Goal: Information Seeking & Learning: Find specific page/section

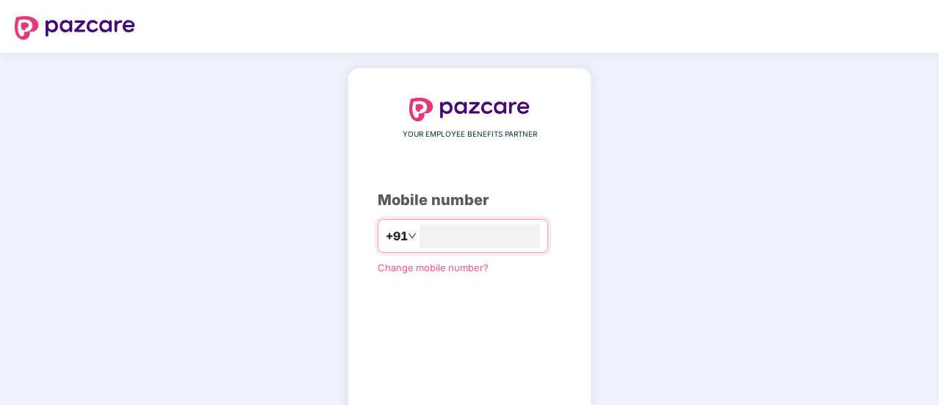
type input "**********"
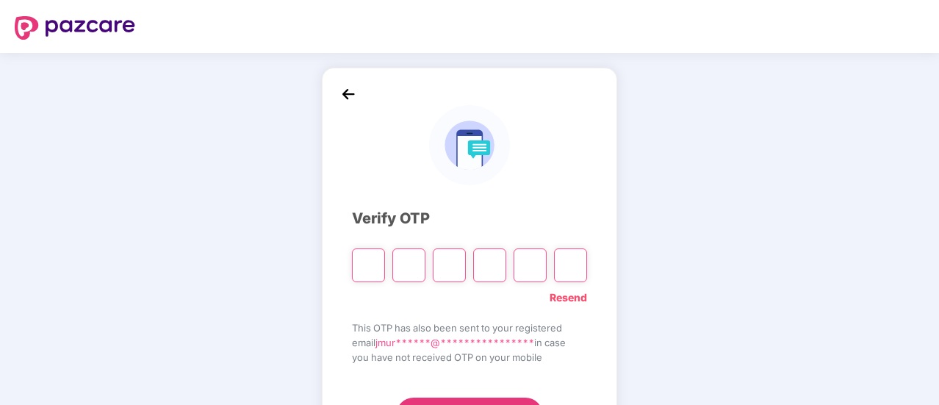
type input "*"
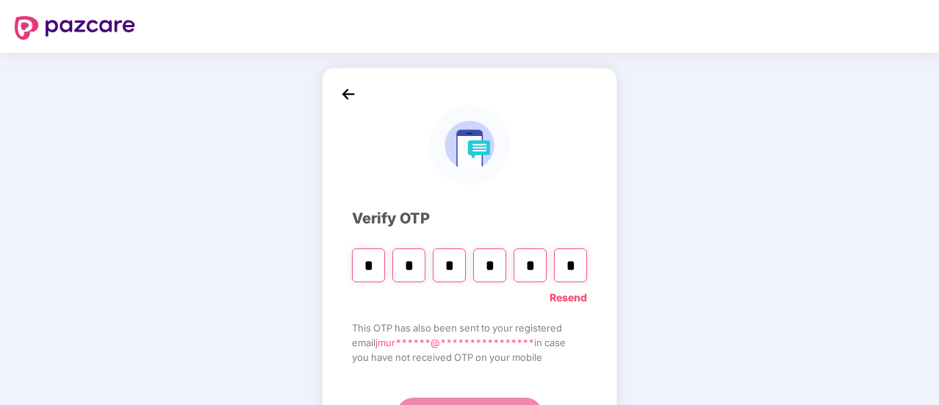
type input "*"
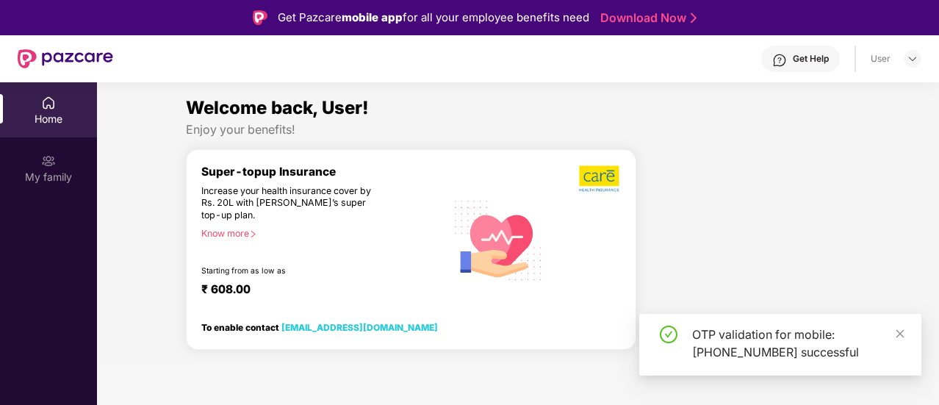
click at [271, 334] on div "Super-topup Insurance Increase your health insurance cover by Rs. 20L with [PER…" at bounding box center [411, 249] width 450 height 201
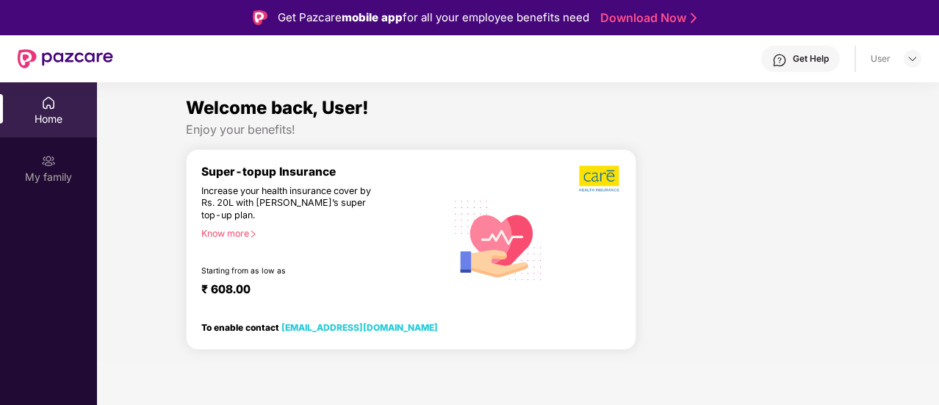
click at [241, 227] on div "Super-topup Insurance Increase your health insurance cover by Rs. 20L with [PER…" at bounding box center [323, 240] width 245 height 151
click at [253, 230] on icon "right" at bounding box center [253, 234] width 8 height 8
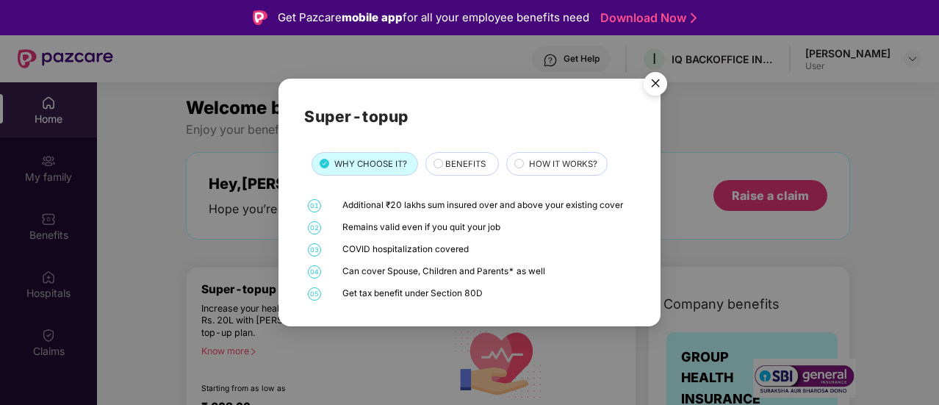
click at [478, 152] on div "BENEFITS" at bounding box center [461, 164] width 73 height 24
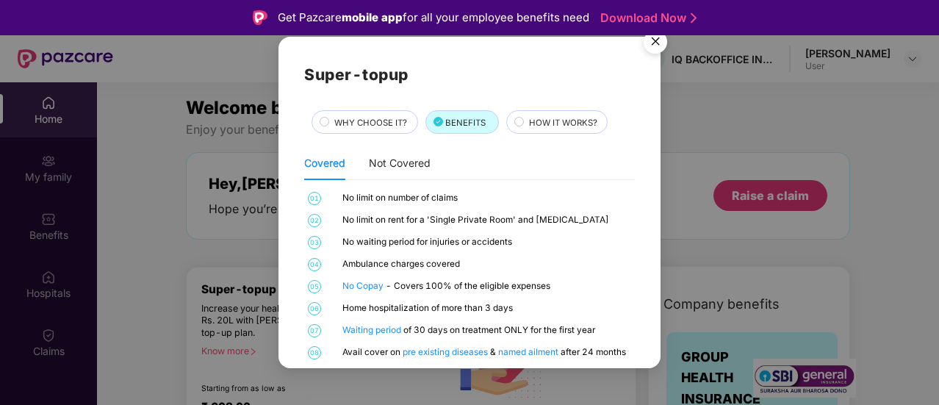
click at [543, 197] on div "No limit on number of claims" at bounding box center [486, 198] width 289 height 13
click at [546, 231] on div "01 No limit on number of claims 02 No limit on rent for a 'Single Private Room'…" at bounding box center [469, 275] width 331 height 167
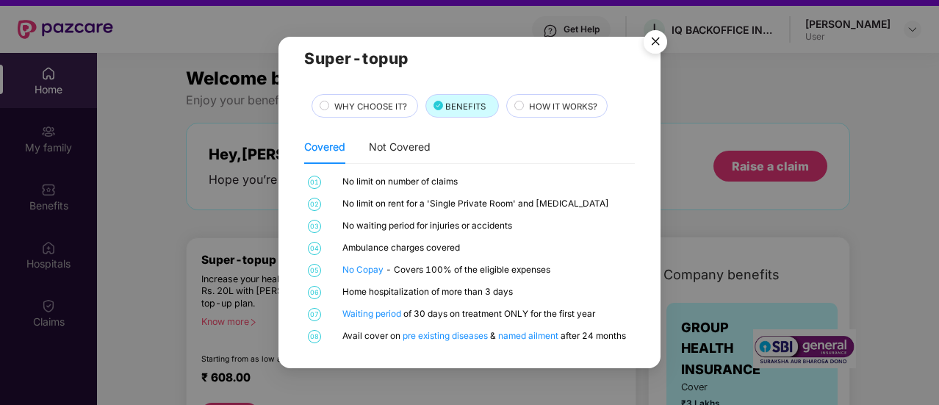
scroll to position [59, 0]
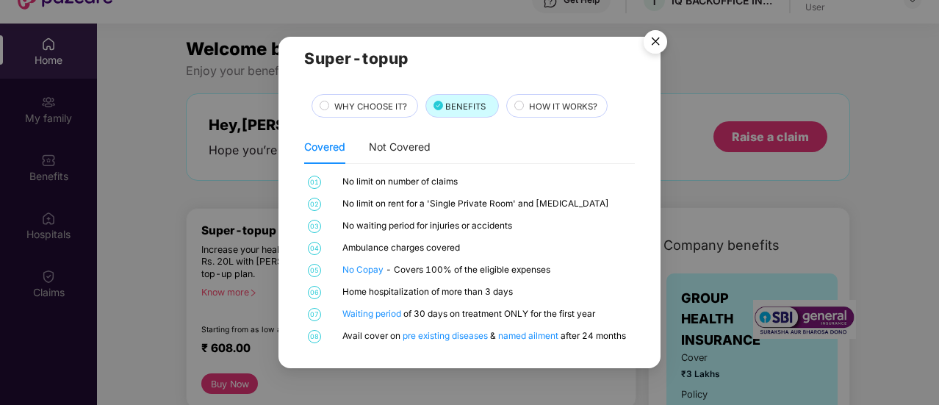
click at [547, 273] on div "No Copay - Covers 100% of the eligible expenses" at bounding box center [486, 270] width 289 height 13
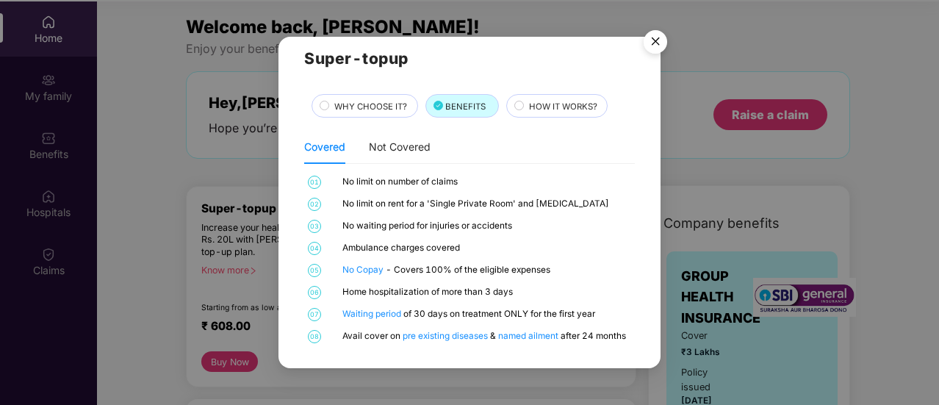
scroll to position [82, 0]
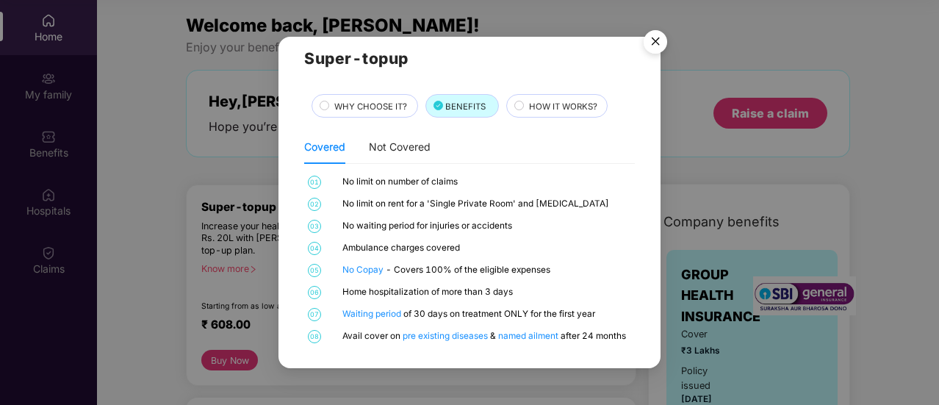
click at [655, 42] on img "Close" at bounding box center [655, 44] width 41 height 41
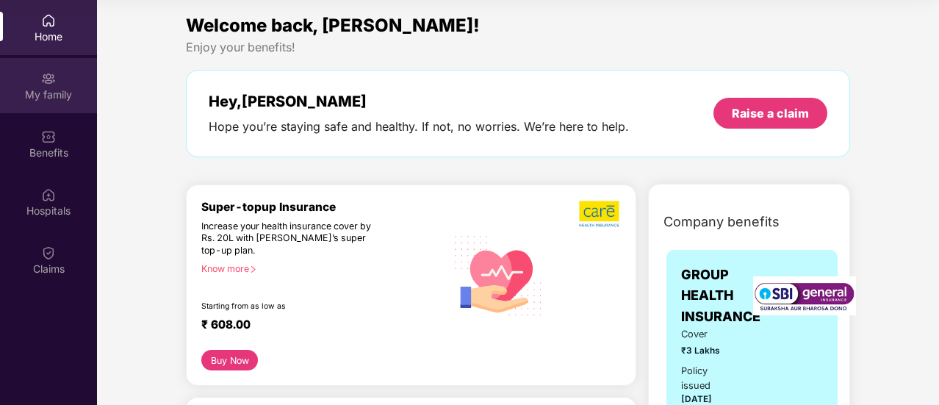
click at [52, 84] on img at bounding box center [48, 78] width 15 height 15
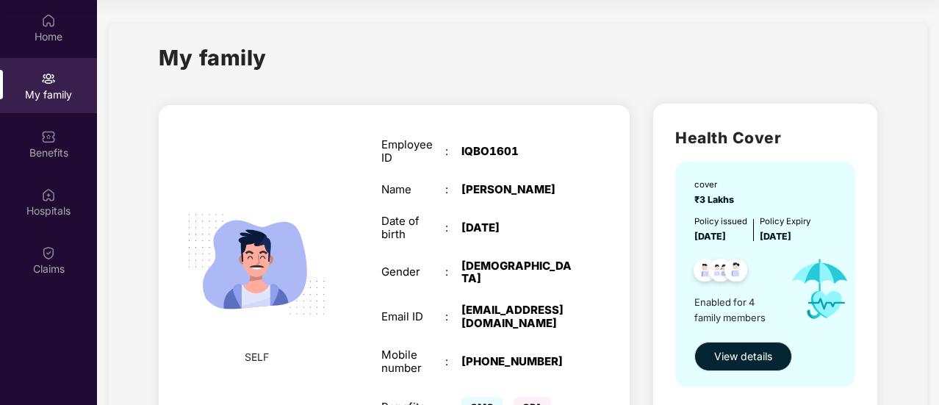
click at [495, 188] on div "[PERSON_NAME]" at bounding box center [517, 189] width 112 height 13
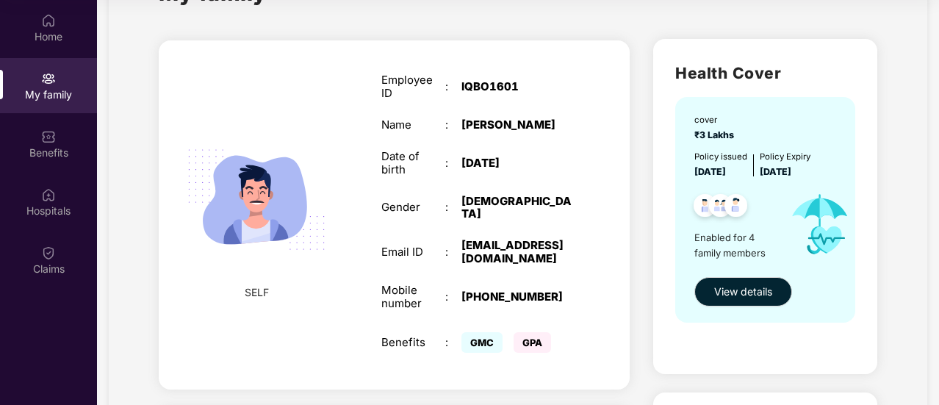
scroll to position [0, 0]
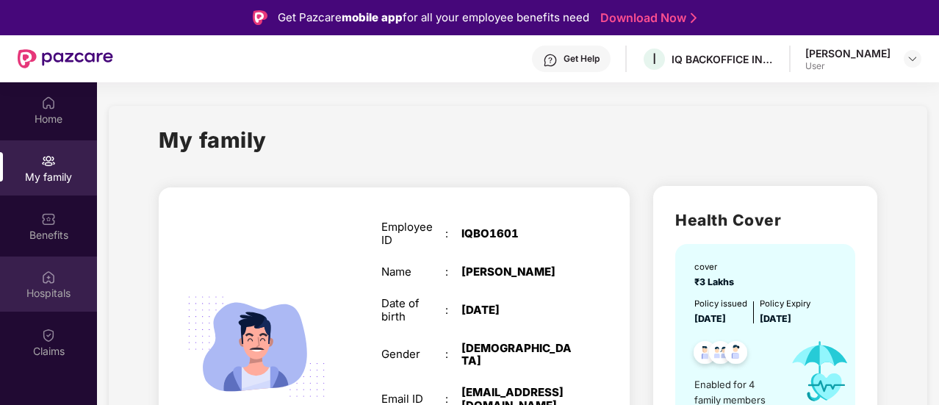
click at [21, 298] on div "Hospitals" at bounding box center [48, 293] width 97 height 15
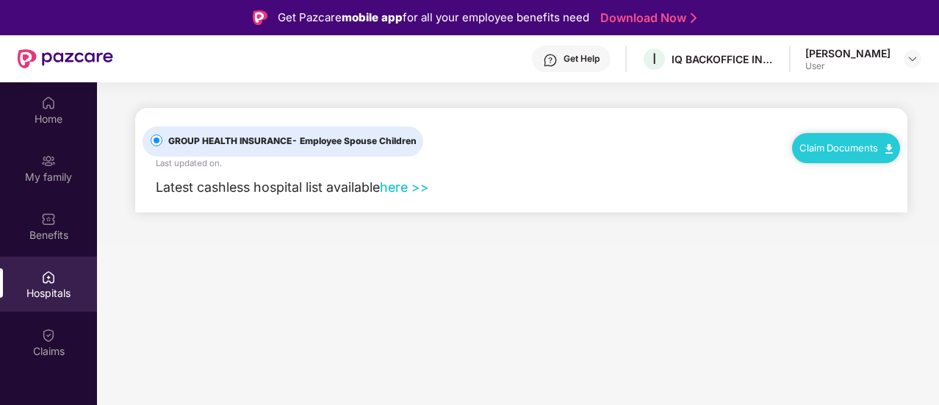
click at [404, 183] on link "here >>" at bounding box center [404, 186] width 49 height 15
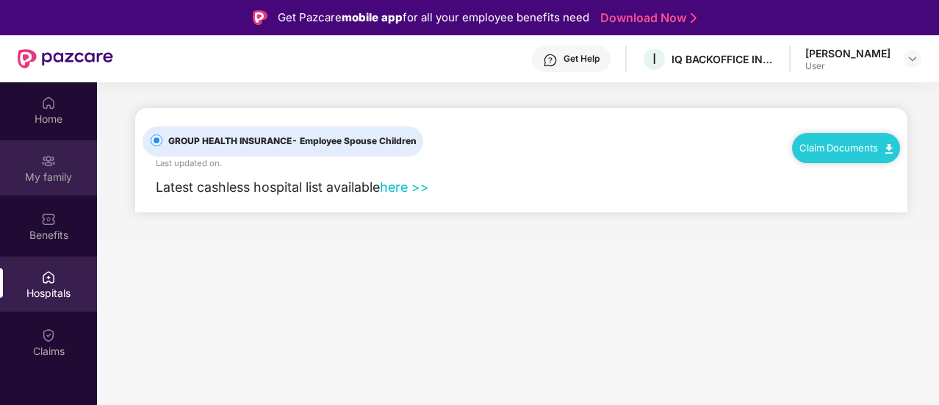
click at [40, 167] on div "My family" at bounding box center [48, 167] width 97 height 55
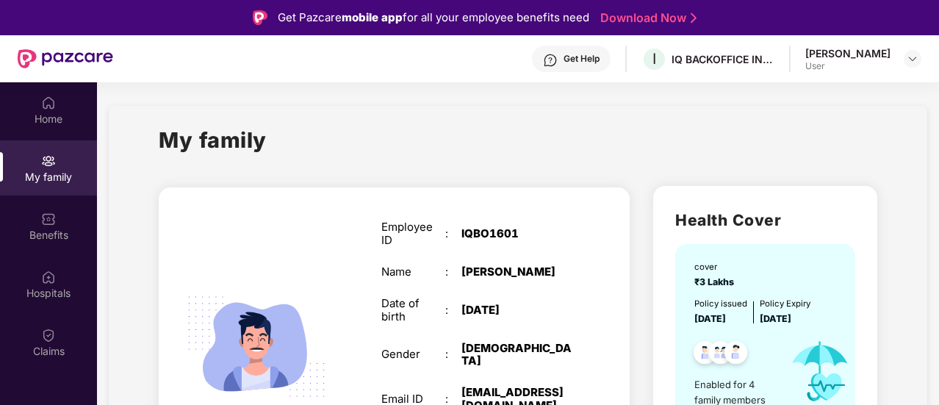
click at [783, 242] on div "Health Cover cover ₹3 Lakhs Policy issued [DATE] Policy Expiry [DATE] Enabled f…" at bounding box center [764, 353] width 223 height 335
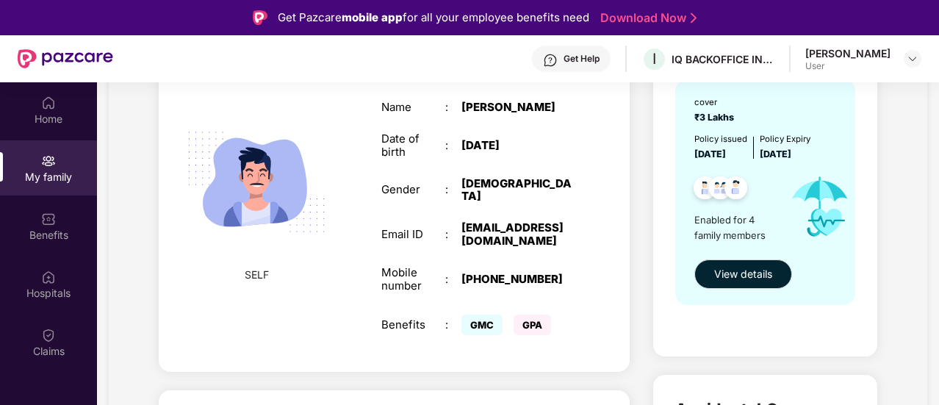
scroll to position [176, 0]
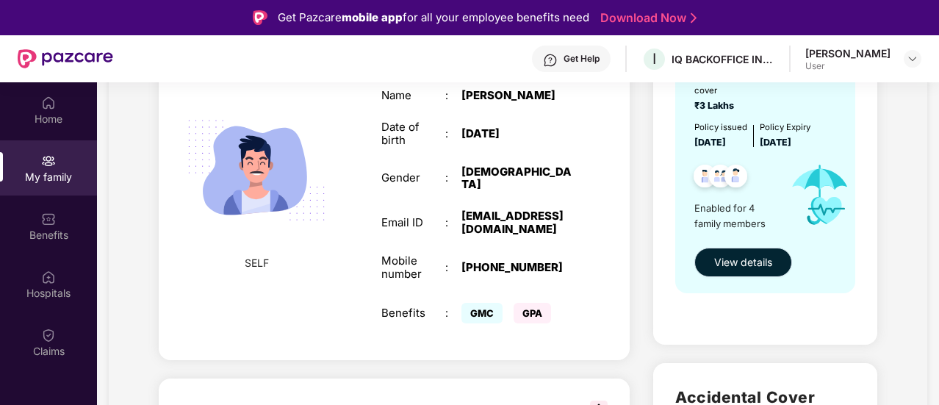
click at [752, 258] on span "View details" at bounding box center [743, 262] width 58 height 16
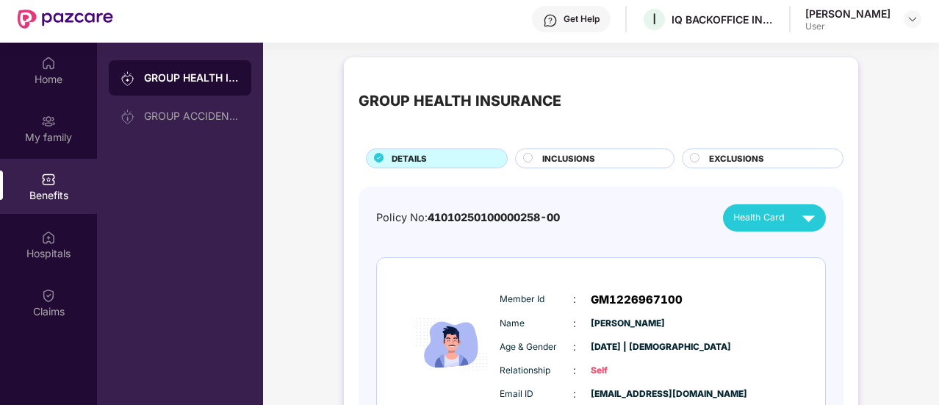
scroll to position [0, 0]
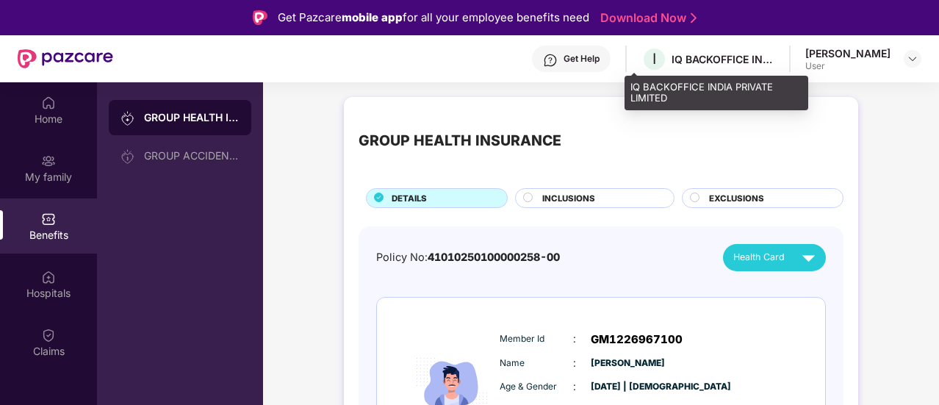
click at [716, 63] on div "IQ BACKOFFICE INDIA PRIVATE LIMITED" at bounding box center [722, 59] width 103 height 14
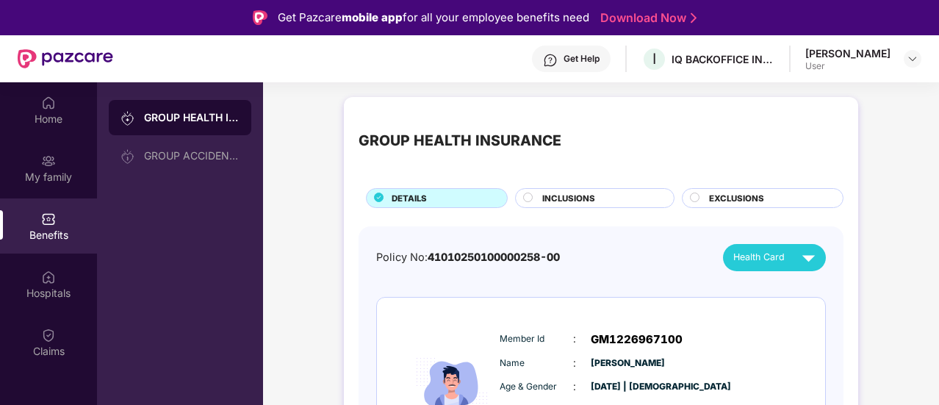
click at [818, 64] on div "User" at bounding box center [847, 66] width 85 height 12
drag, startPoint x: 920, startPoint y: 55, endPoint x: 911, endPoint y: 64, distance: 12.5
click at [911, 64] on div at bounding box center [913, 59] width 18 height 18
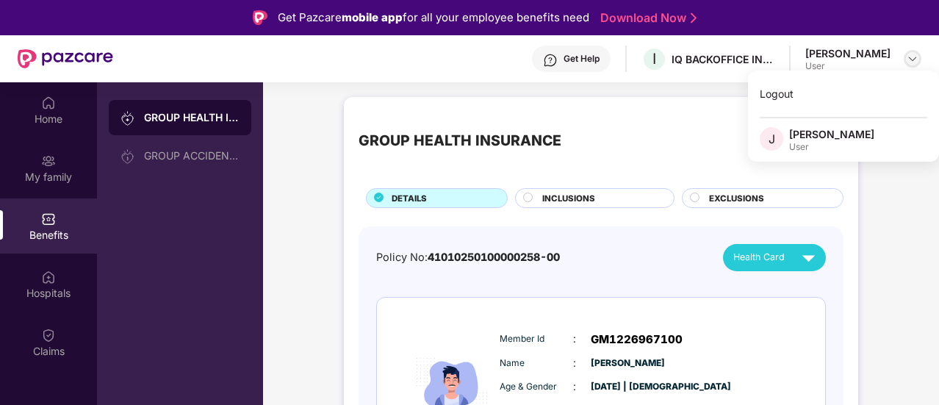
click at [911, 64] on img at bounding box center [913, 59] width 12 height 12
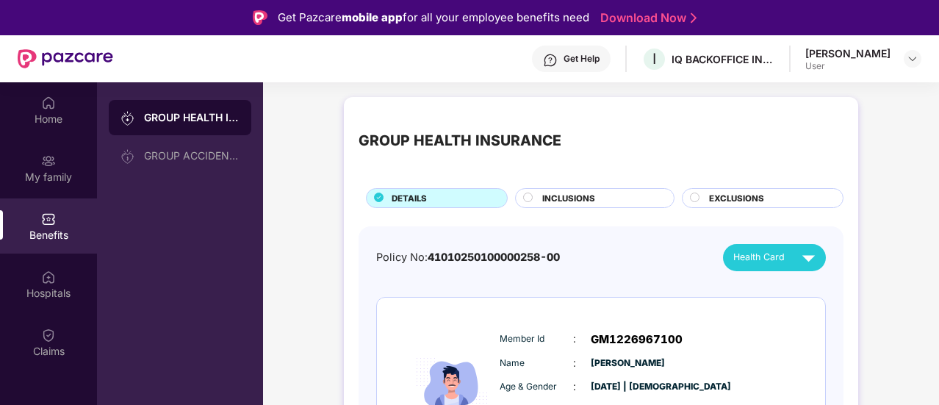
click at [66, 55] on img at bounding box center [66, 58] width 96 height 19
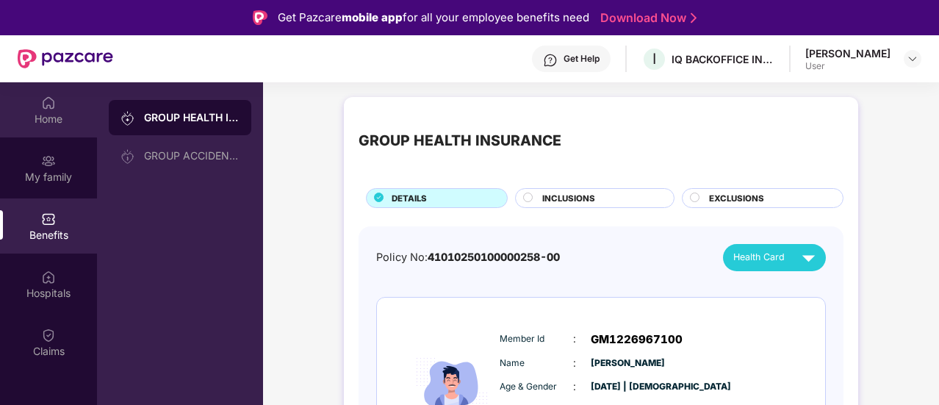
click at [62, 105] on div "Home" at bounding box center [48, 109] width 97 height 55
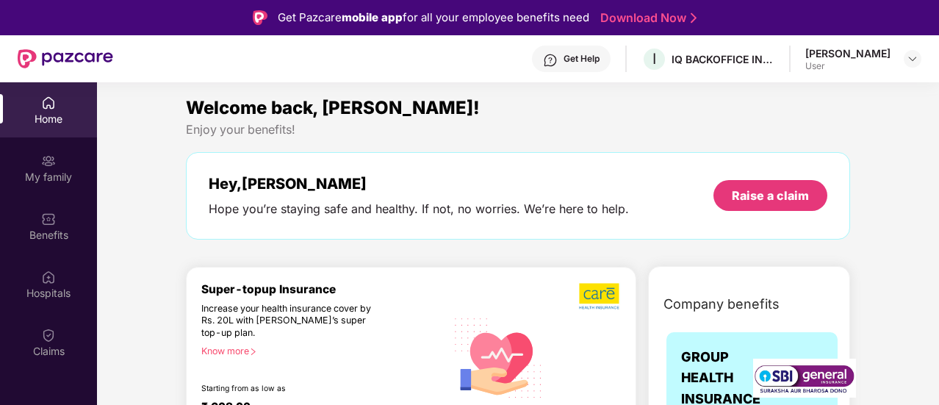
click at [459, 238] on div "Hey, [PERSON_NAME] you’re staying safe and healthy. If not, no worries. We’re h…" at bounding box center [518, 195] width 664 height 87
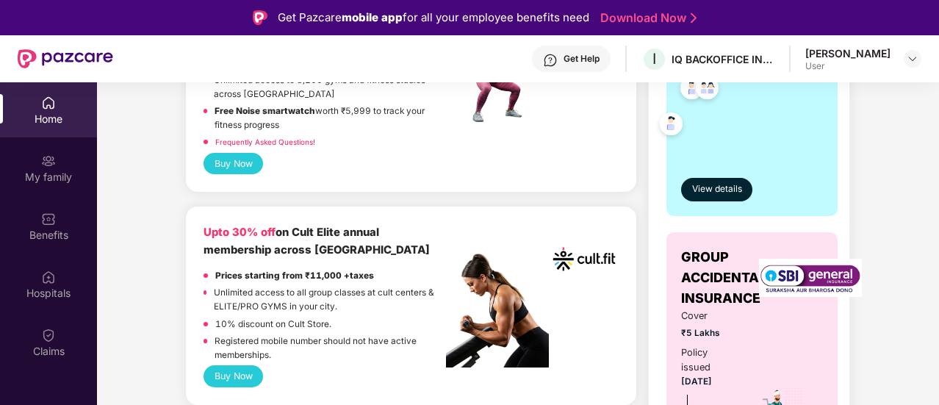
scroll to position [558, 0]
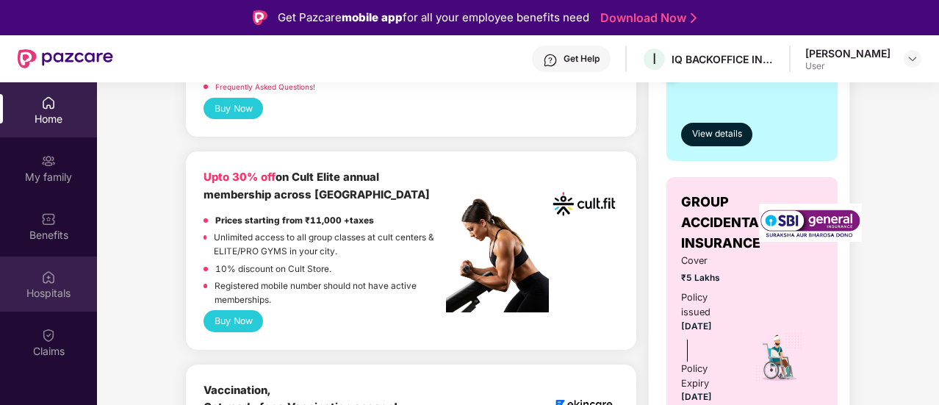
click at [55, 294] on div "Hospitals" at bounding box center [48, 293] width 97 height 15
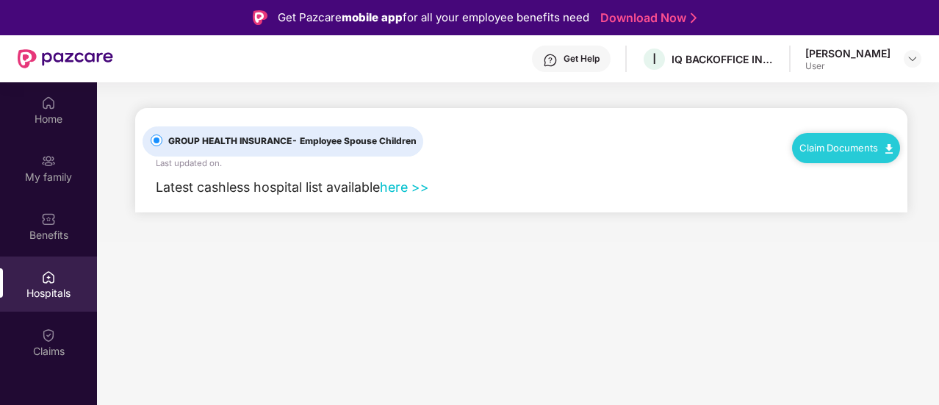
scroll to position [0, 0]
click at [347, 139] on span "- Employee Spouse Children" at bounding box center [354, 140] width 125 height 11
click at [400, 192] on link "here >>" at bounding box center [404, 186] width 49 height 15
